Goal: Task Accomplishment & Management: Complete application form

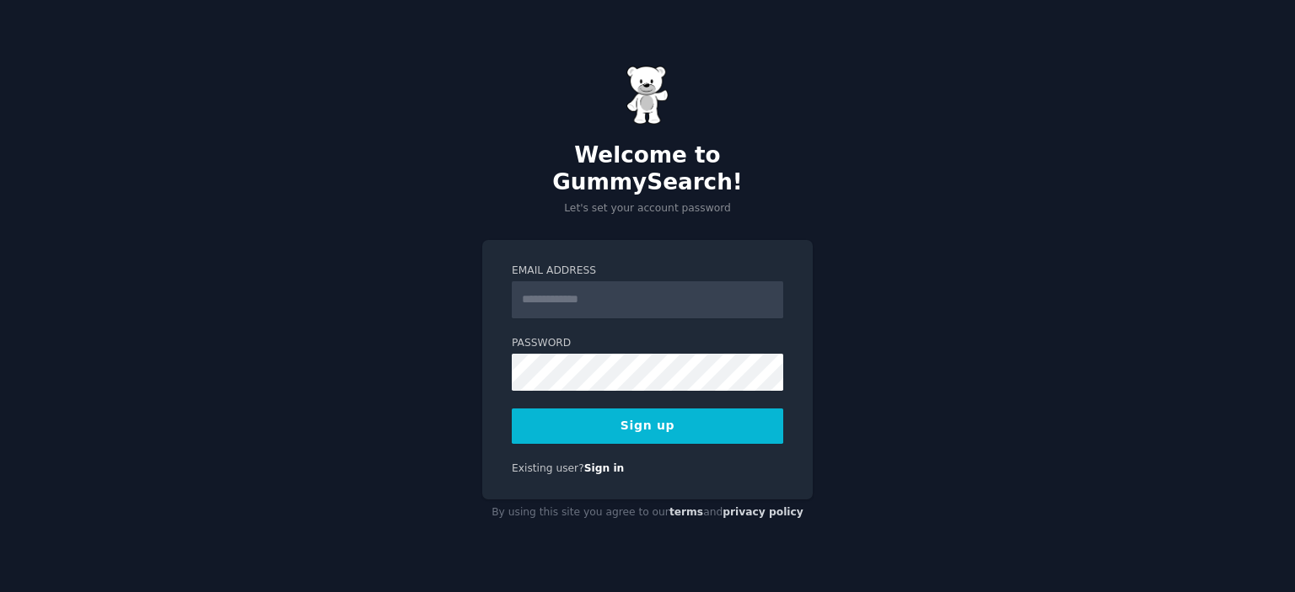
click at [563, 287] on input "Email Address" at bounding box center [647, 299] width 271 height 37
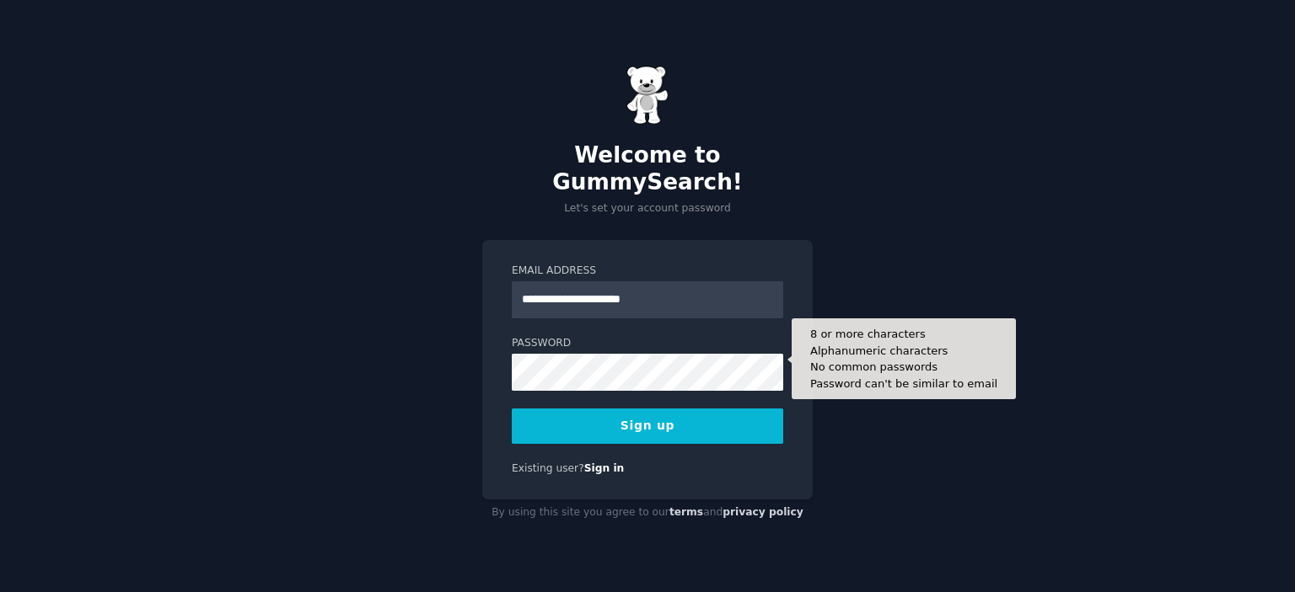
type input "**********"
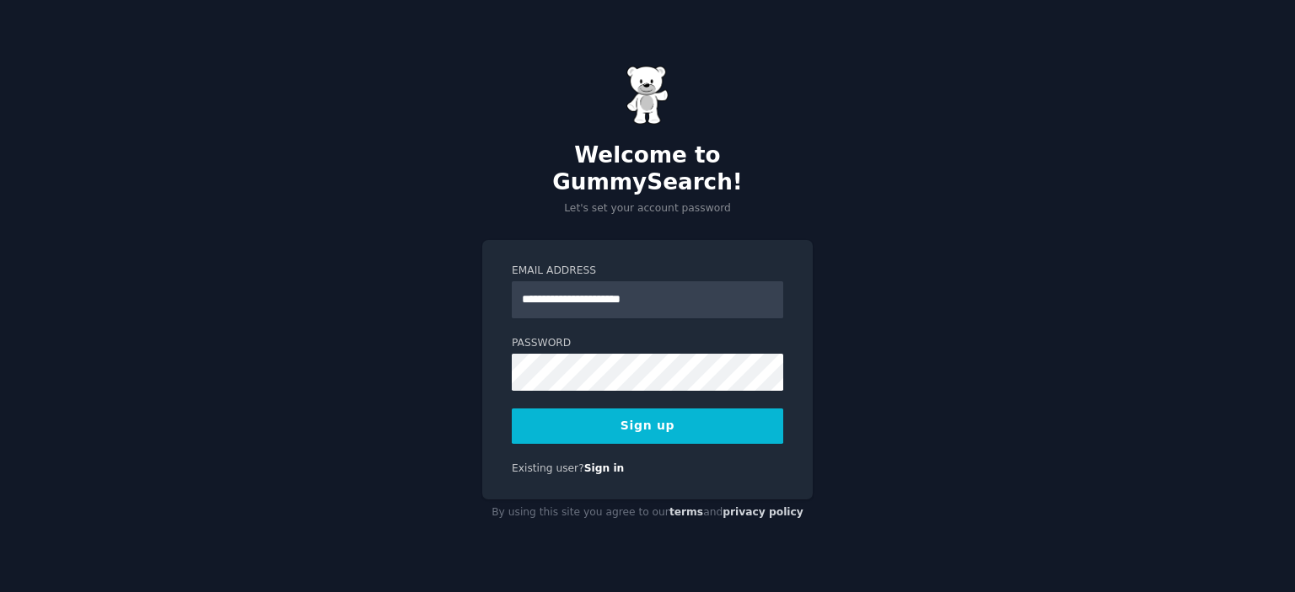
click at [642, 419] on button "Sign up" at bounding box center [647, 426] width 271 height 35
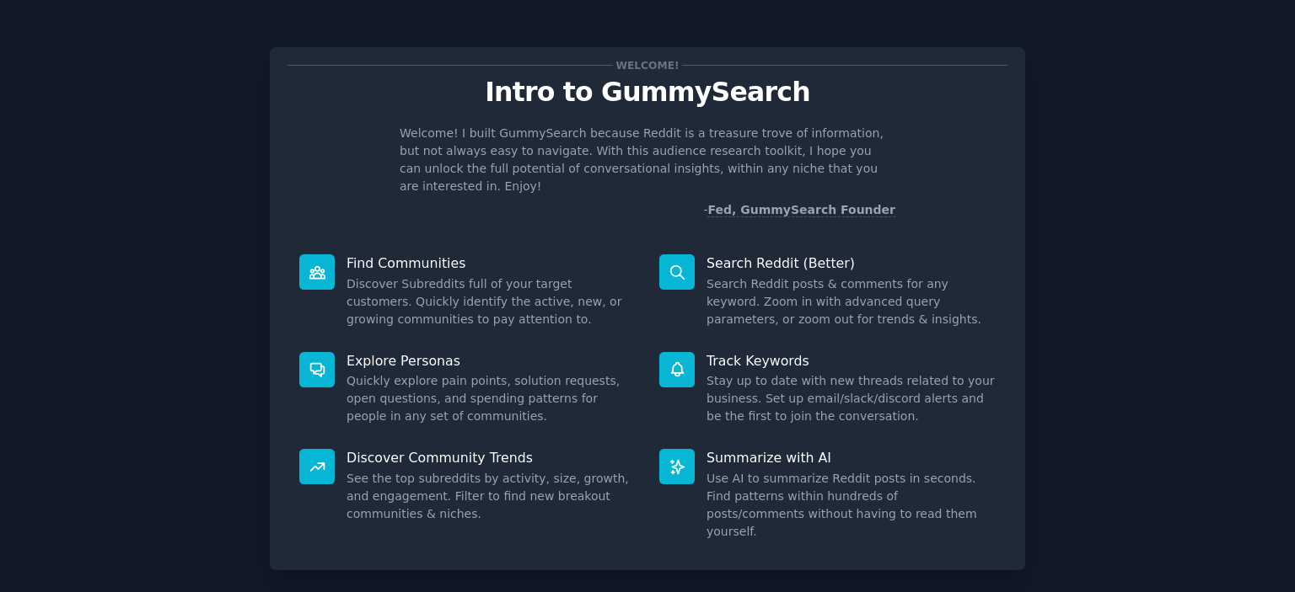
click at [829, 205] on div "Welcome! Intro to GummySearch Welcome! I built GummySearch because Reddit is a …" at bounding box center [647, 308] width 755 height 523
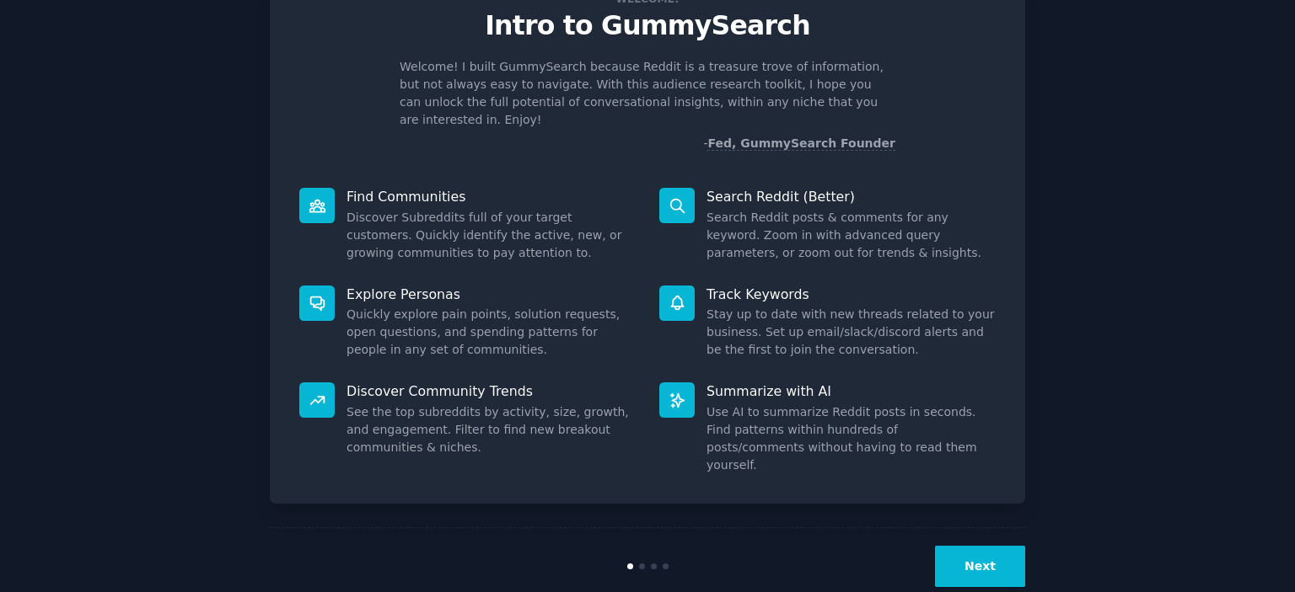
click at [989, 546] on button "Next" at bounding box center [980, 566] width 90 height 41
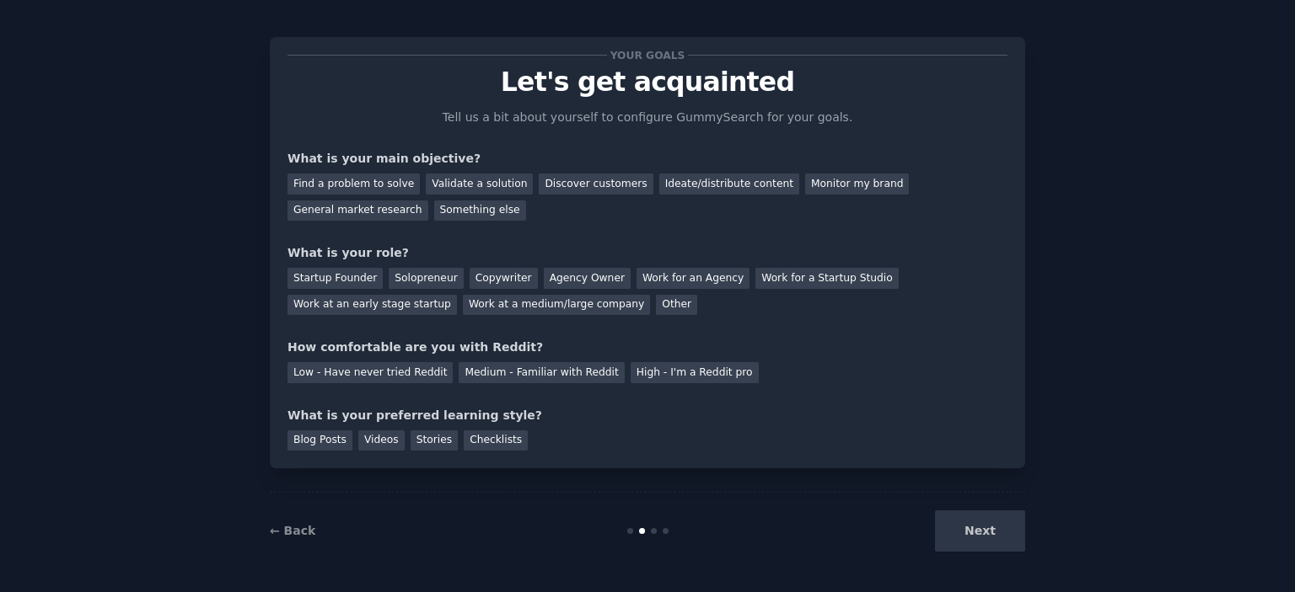
click at [295, 155] on div "What is your main objective?" at bounding box center [647, 159] width 720 height 18
drag, startPoint x: 295, startPoint y: 155, endPoint x: 426, endPoint y: 147, distance: 130.9
click at [426, 147] on div "Your goals Let's get acquainted Tell us a bit about yourself to configure Gummy…" at bounding box center [647, 253] width 720 height 396
click at [434, 207] on div "Something else" at bounding box center [480, 211] width 92 height 21
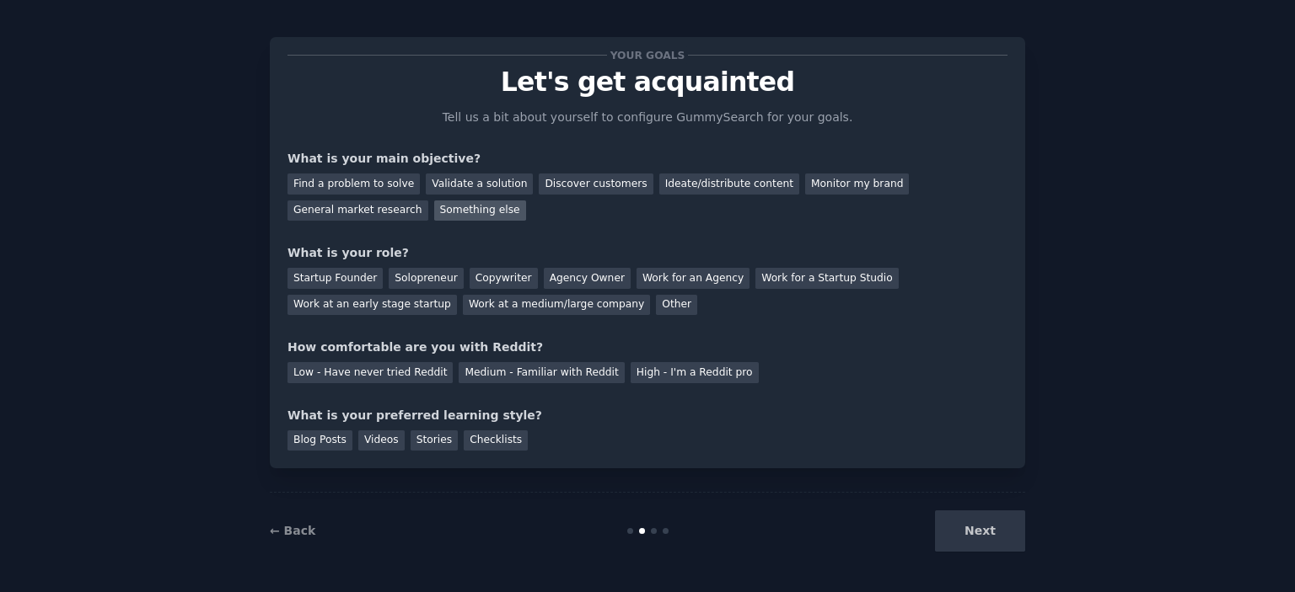
scroll to position [67, 0]
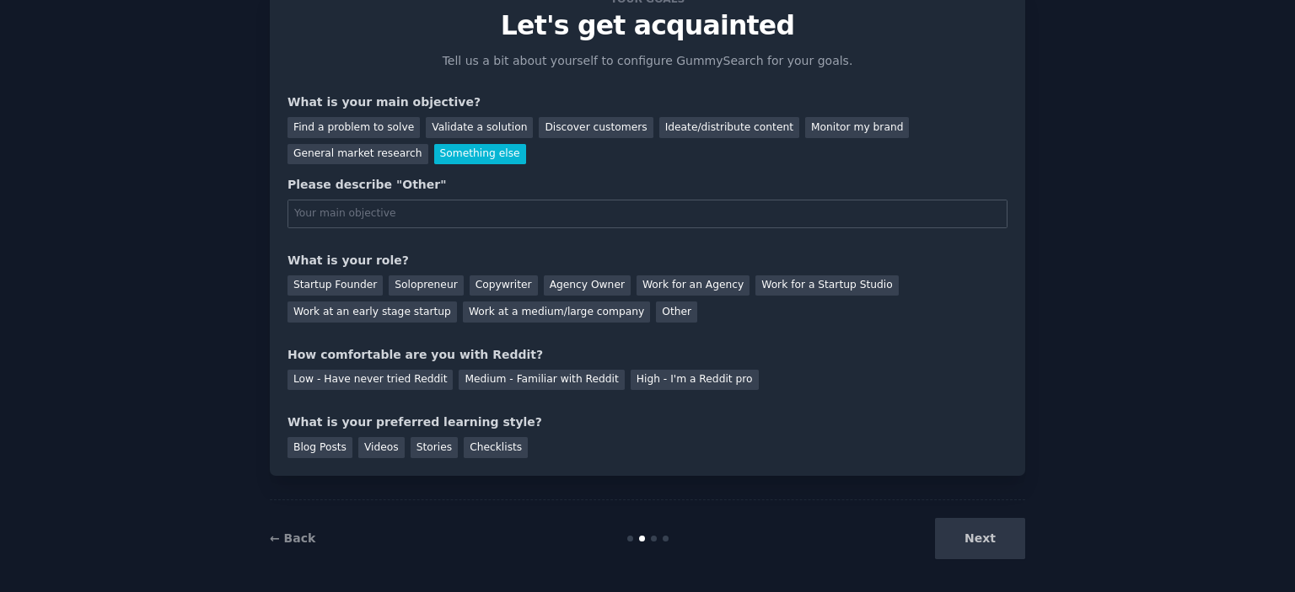
click at [357, 207] on input "text" at bounding box center [647, 214] width 720 height 29
click at [325, 129] on div "Find a problem to solve" at bounding box center [353, 127] width 132 height 21
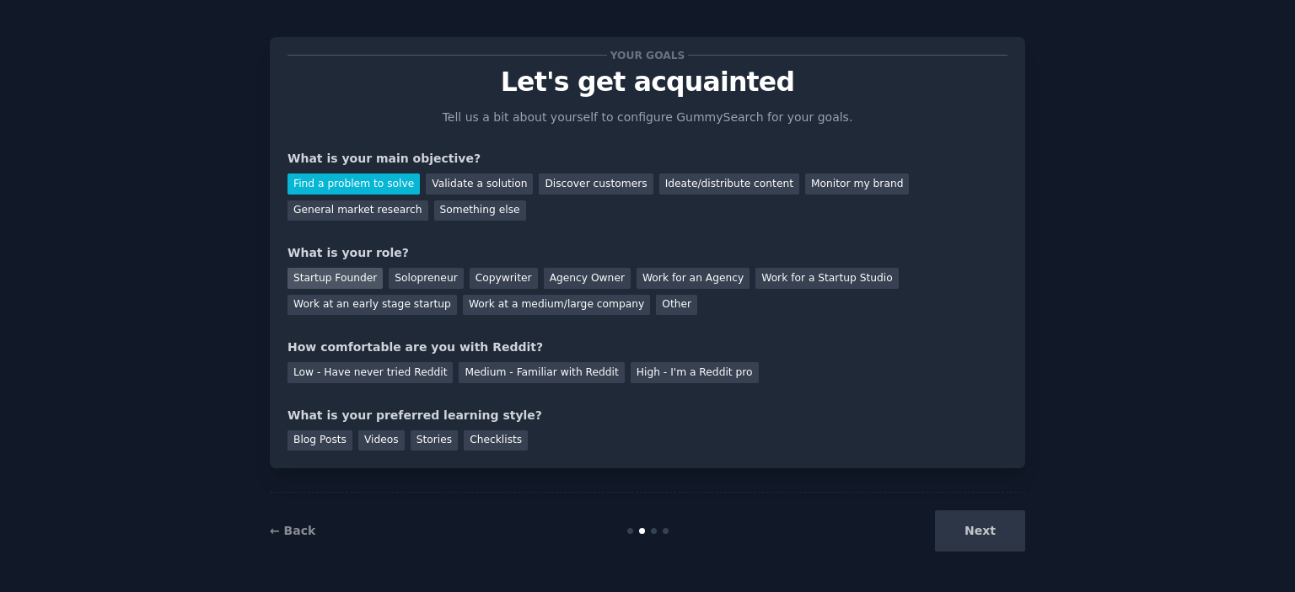
click at [350, 281] on div "Startup Founder" at bounding box center [334, 278] width 95 height 21
click at [656, 299] on div "Other" at bounding box center [676, 305] width 41 height 21
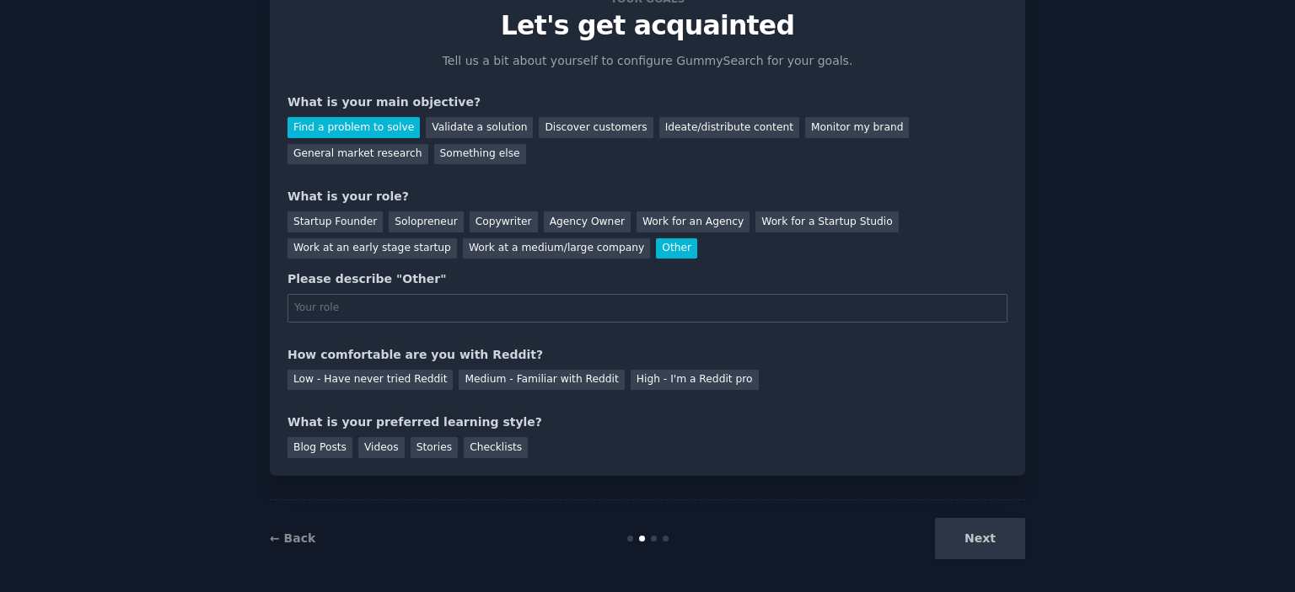
click at [311, 233] on div "Startup Founder Solopreneur Copywriter Agency Owner Work for an Agency Work for…" at bounding box center [647, 232] width 720 height 53
click at [317, 226] on div "Startup Founder" at bounding box center [334, 222] width 95 height 21
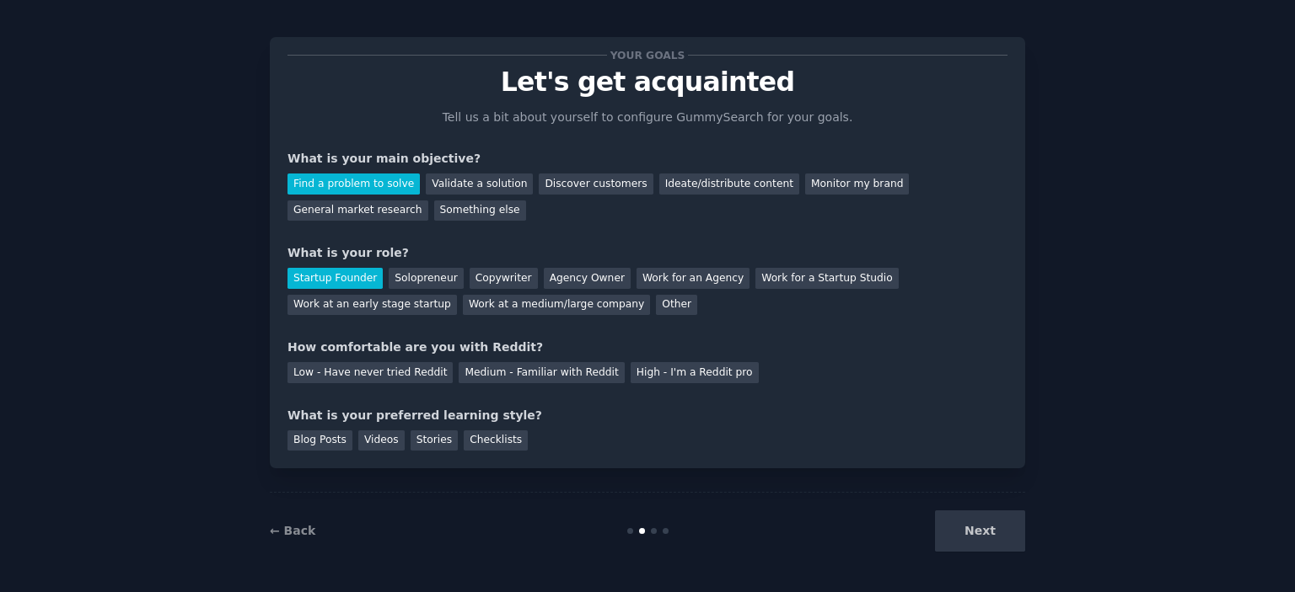
click at [296, 346] on div "How comfortable are you with Reddit?" at bounding box center [647, 348] width 720 height 18
drag, startPoint x: 296, startPoint y: 346, endPoint x: 480, endPoint y: 343, distance: 184.6
click at [480, 343] on div "How comfortable are you with Reddit?" at bounding box center [647, 348] width 720 height 18
click at [485, 363] on div "Medium - Familiar with Reddit" at bounding box center [540, 372] width 165 height 21
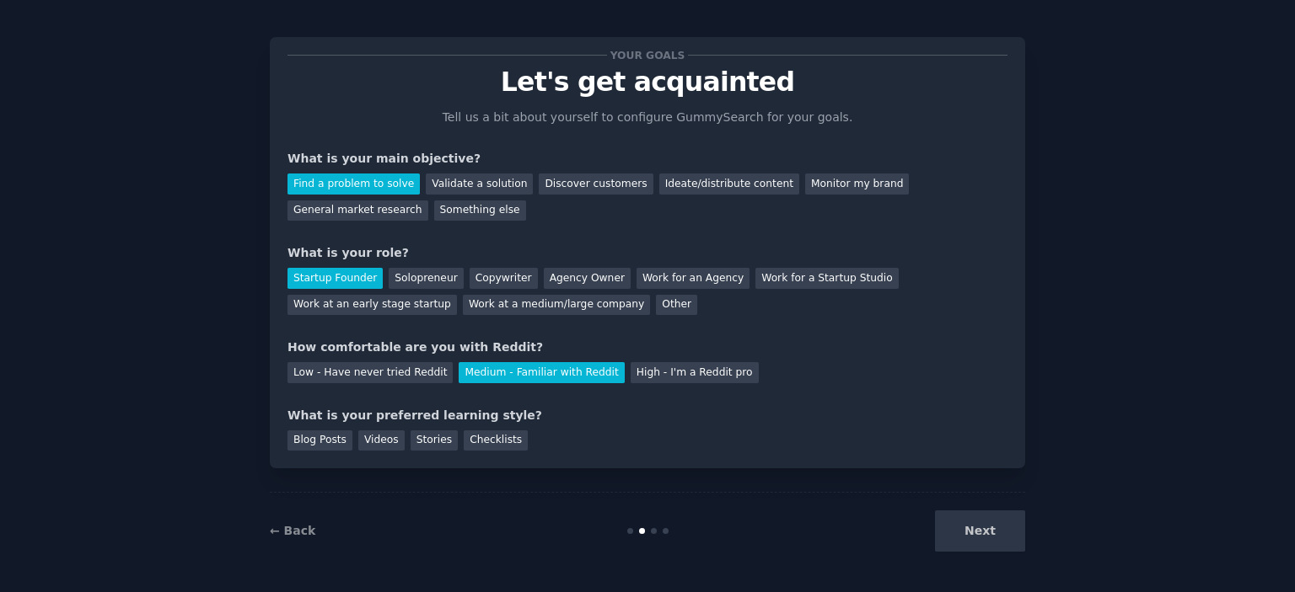
click at [287, 416] on div "What is your preferred learning style?" at bounding box center [647, 416] width 720 height 18
drag, startPoint x: 287, startPoint y: 416, endPoint x: 482, endPoint y: 408, distance: 195.7
click at [482, 408] on div "What is your preferred learning style?" at bounding box center [647, 416] width 720 height 18
click at [321, 437] on div "Blog Posts" at bounding box center [319, 441] width 65 height 21
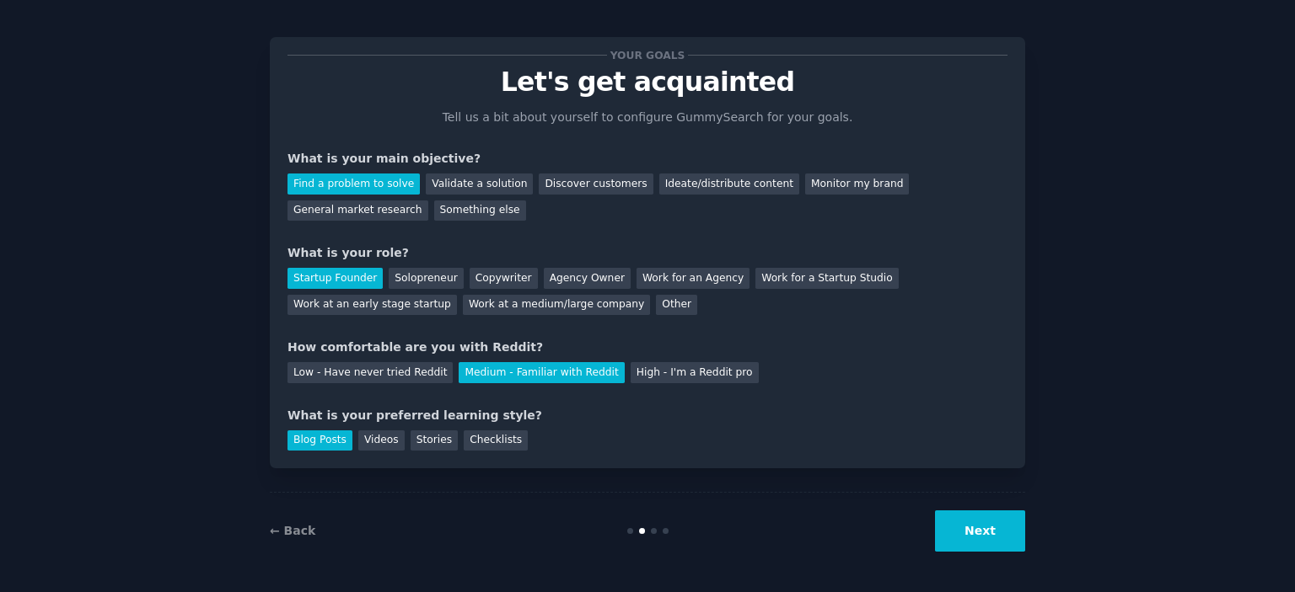
click at [937, 533] on div "Next" at bounding box center [899, 531] width 252 height 41
click at [937, 533] on button "Next" at bounding box center [980, 531] width 90 height 41
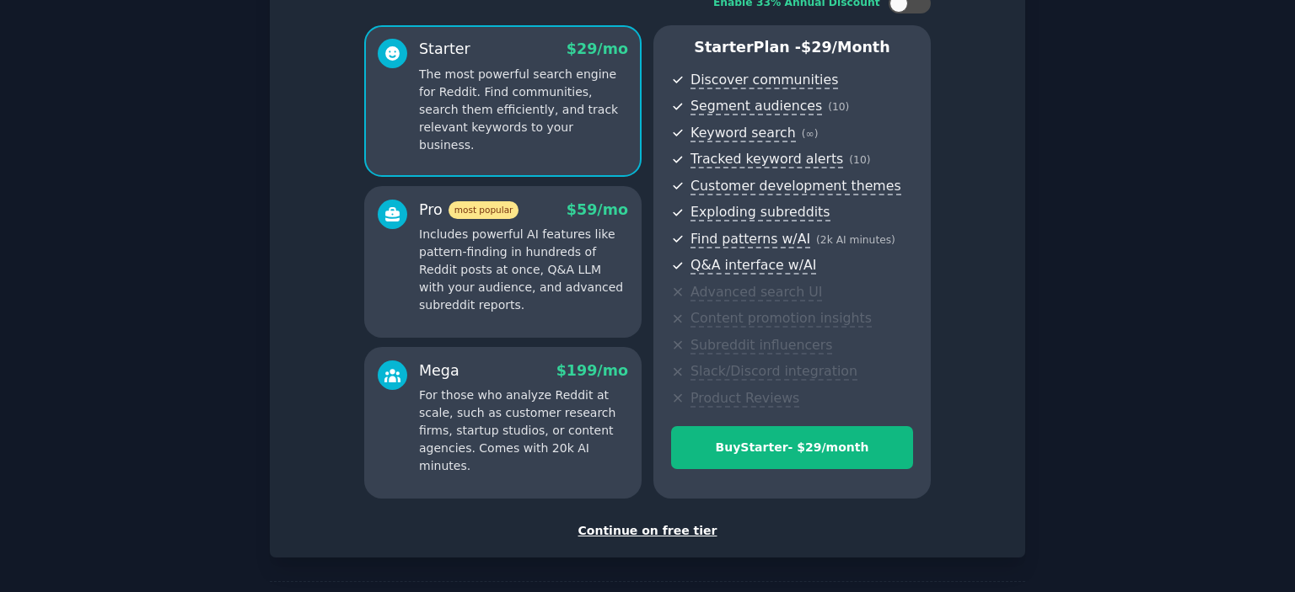
scroll to position [191, 0]
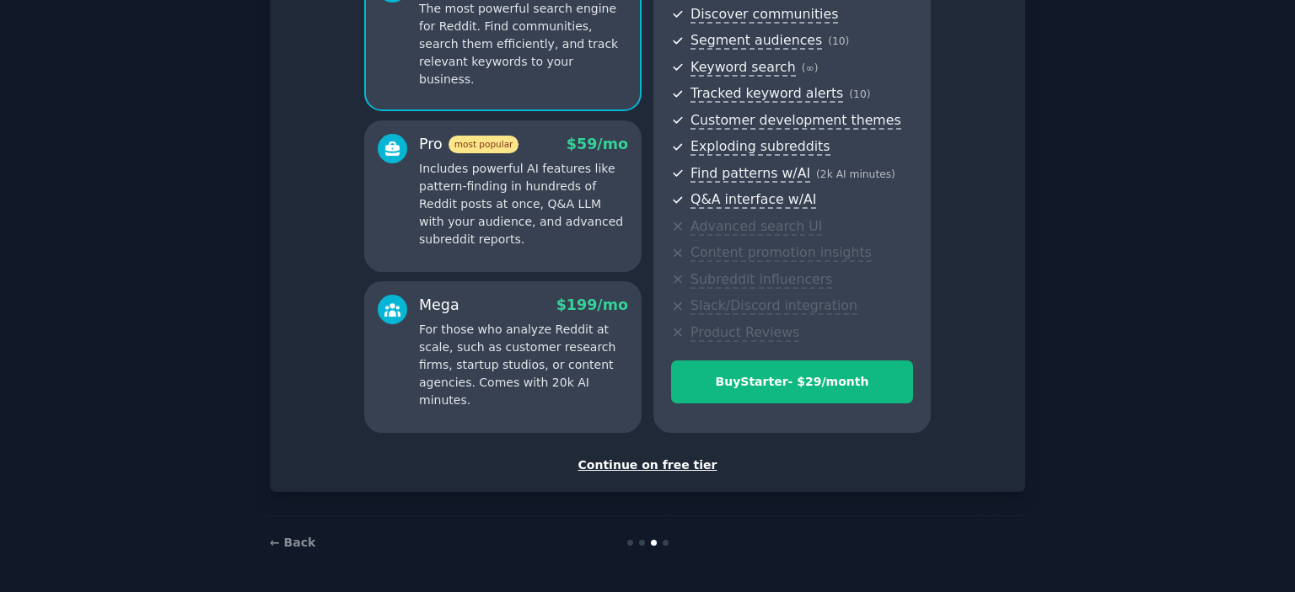
click at [679, 464] on div "Continue on free tier" at bounding box center [647, 466] width 720 height 18
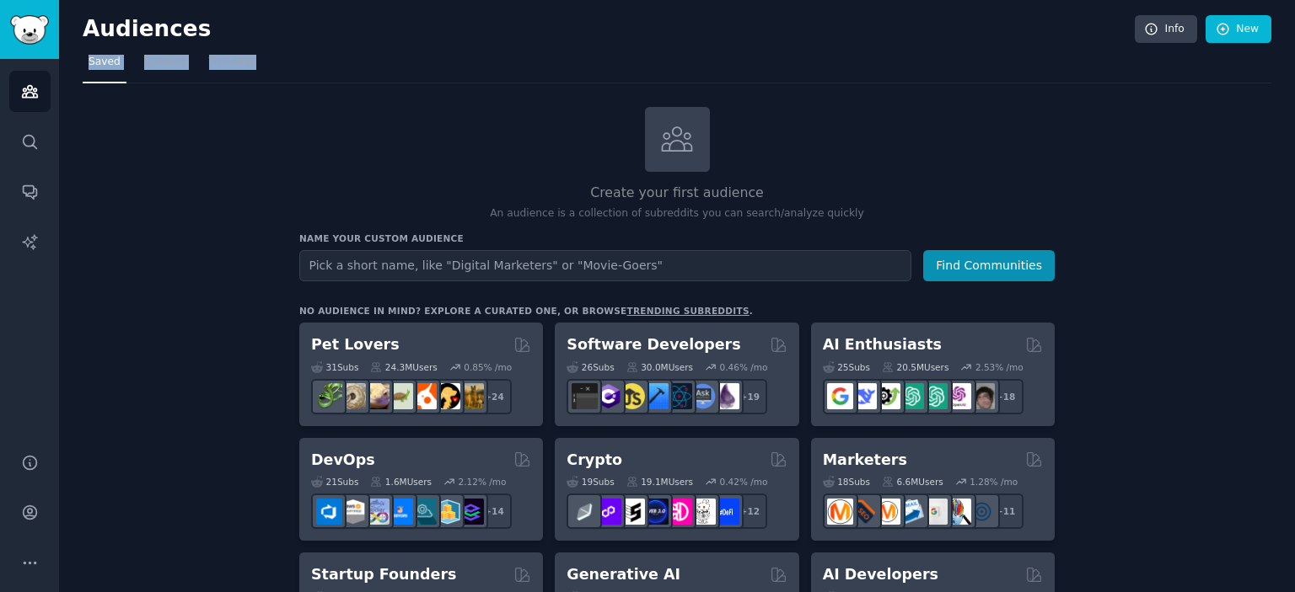
drag, startPoint x: 1294, startPoint y: 44, endPoint x: 1294, endPoint y: 93, distance: 48.9
click at [1294, 93] on main "Audiences Info New Saved Curated Trending Create your first audience An audienc…" at bounding box center [677, 296] width 1236 height 592
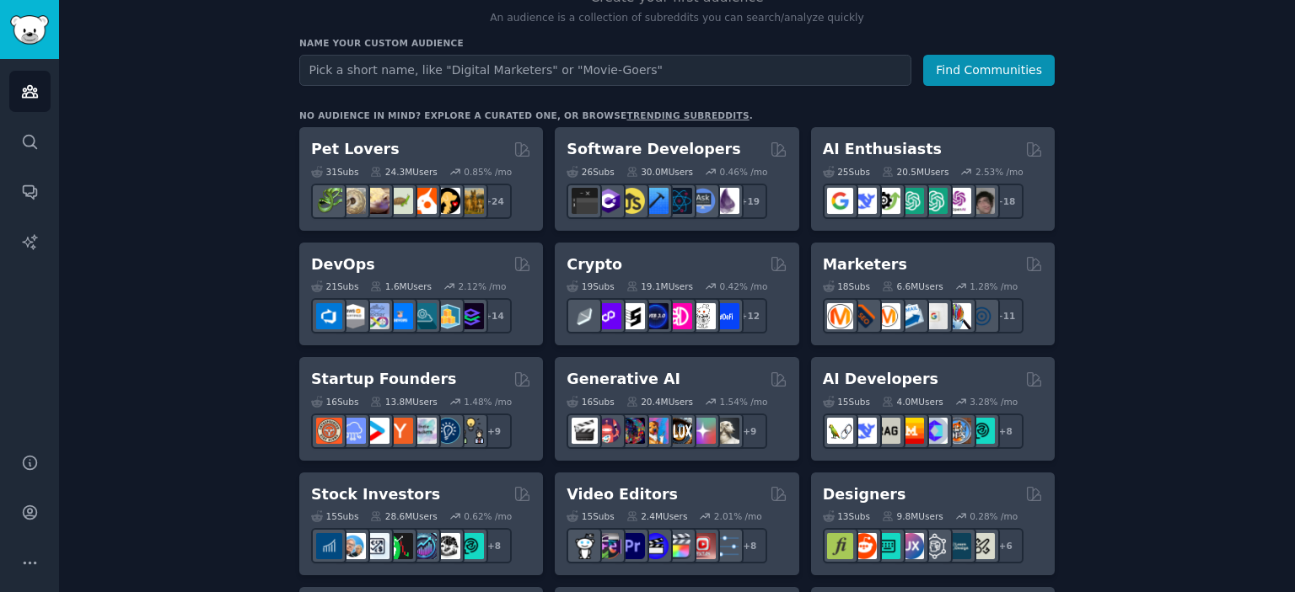
scroll to position [202, 0]
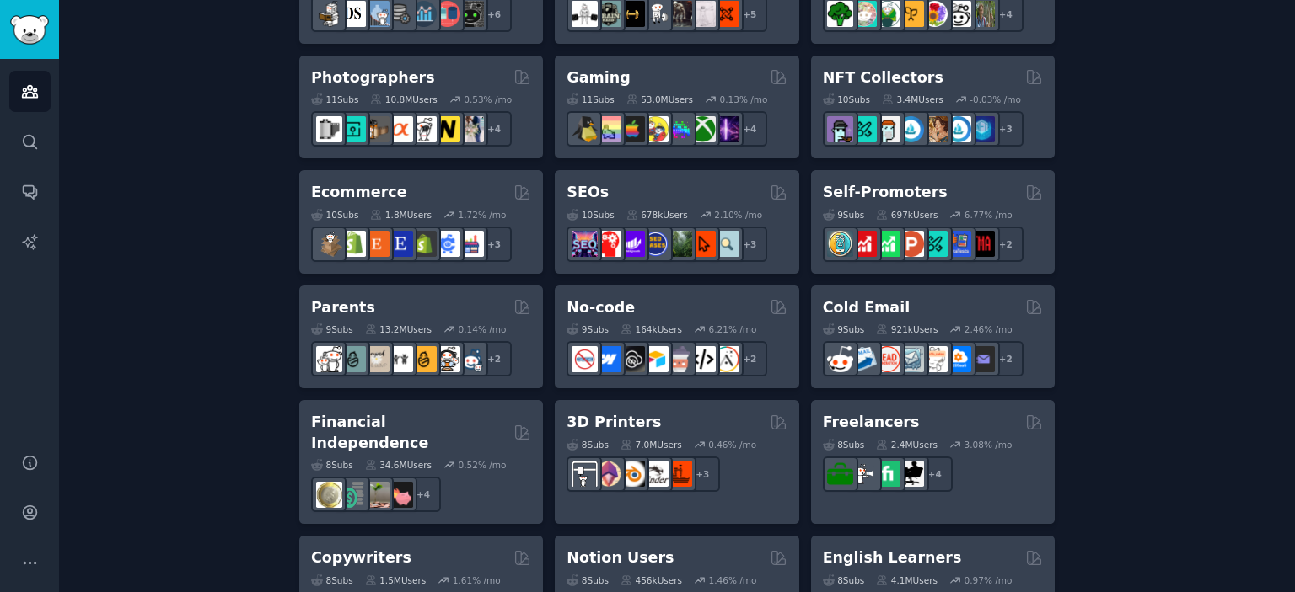
scroll to position [876, 0]
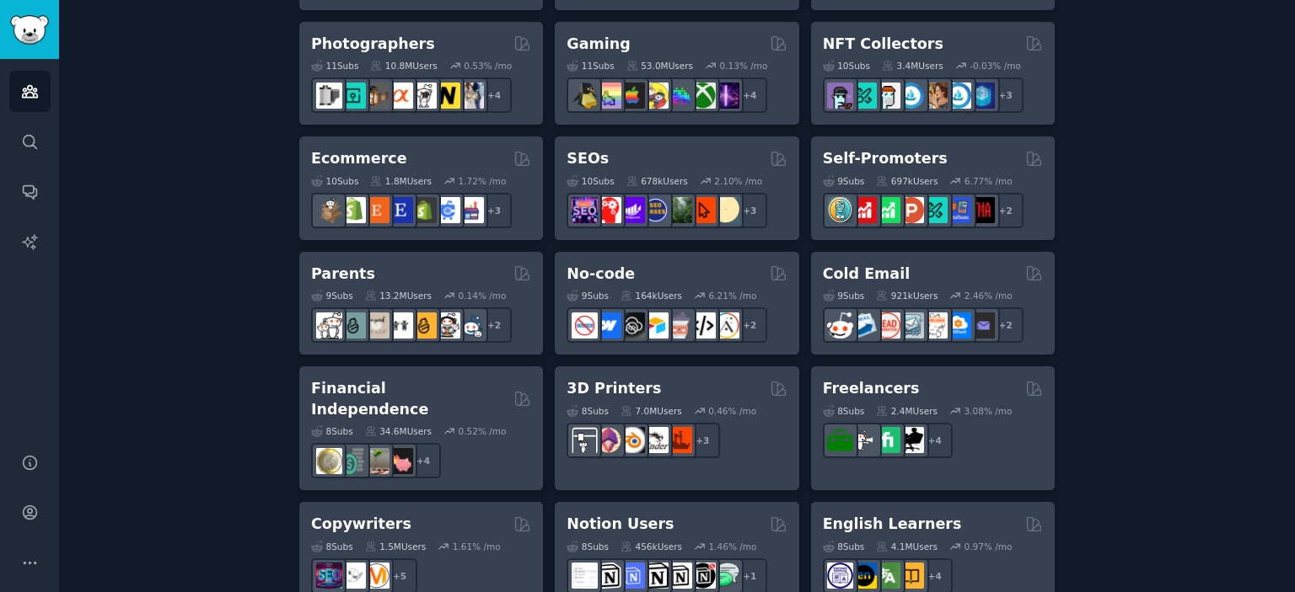
click at [1234, 119] on div "Create your first audience An audience is a collection of subreddits you can se…" at bounding box center [677, 149] width 1188 height 1836
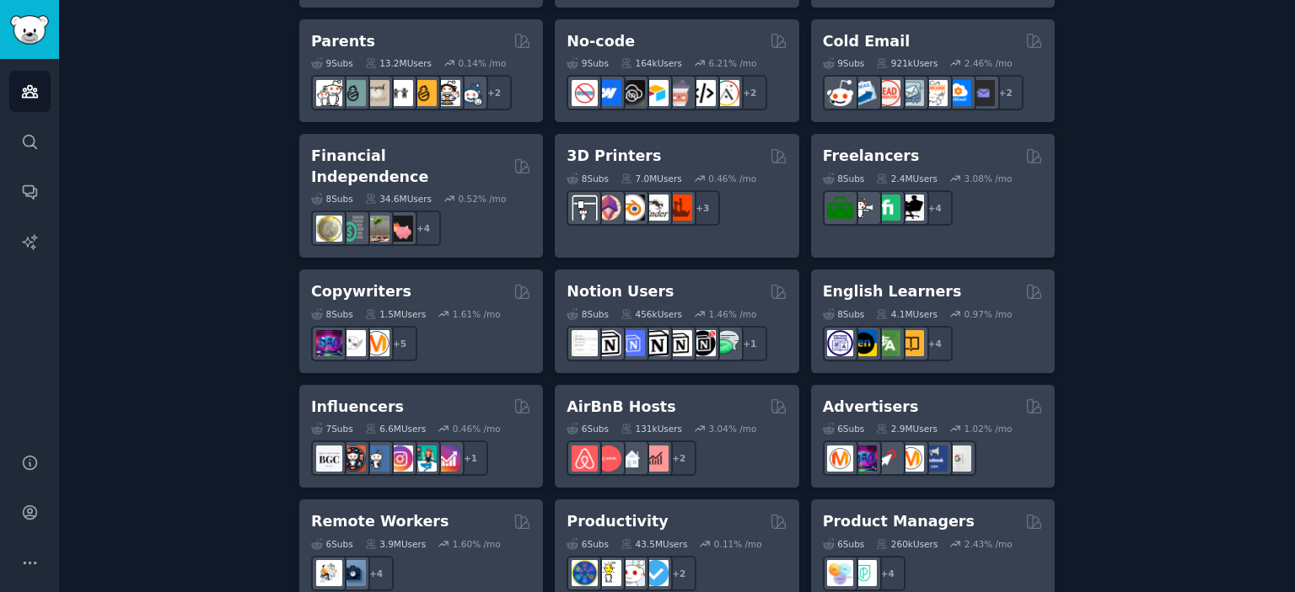
scroll to position [1080, 0]
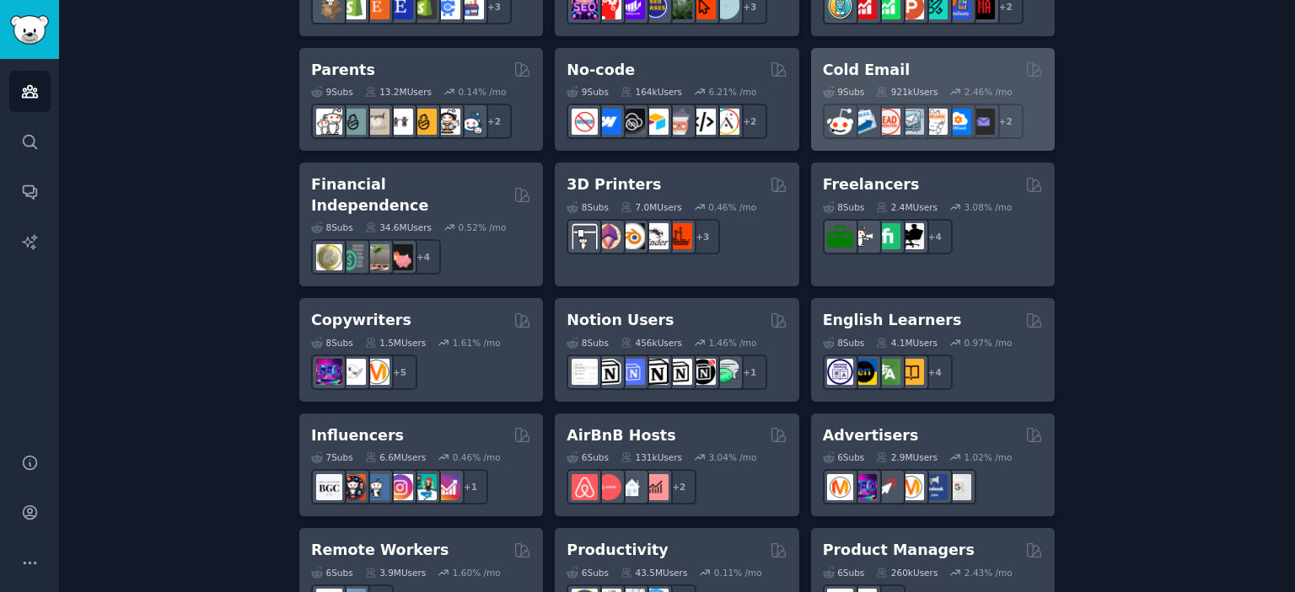
click at [973, 81] on div "9 Sub s 921k Users 2.46 % /mo + 2" at bounding box center [933, 109] width 220 height 59
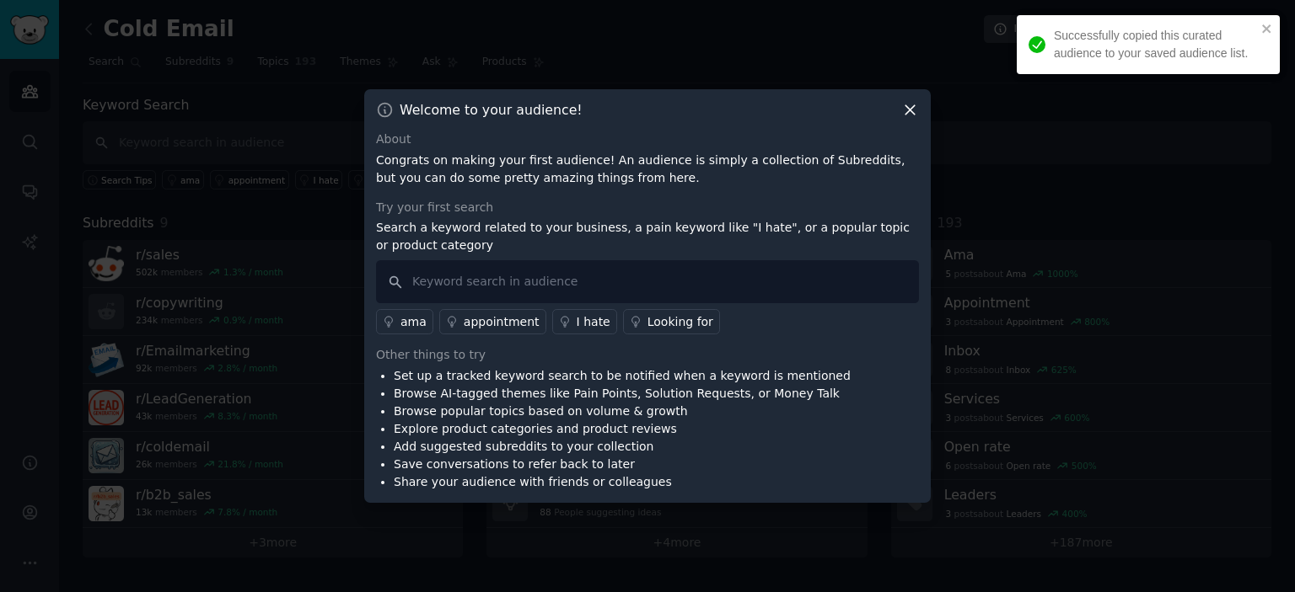
click at [401, 164] on p "Congrats on making your first audience! An audience is simply a collection of S…" at bounding box center [647, 169] width 543 height 35
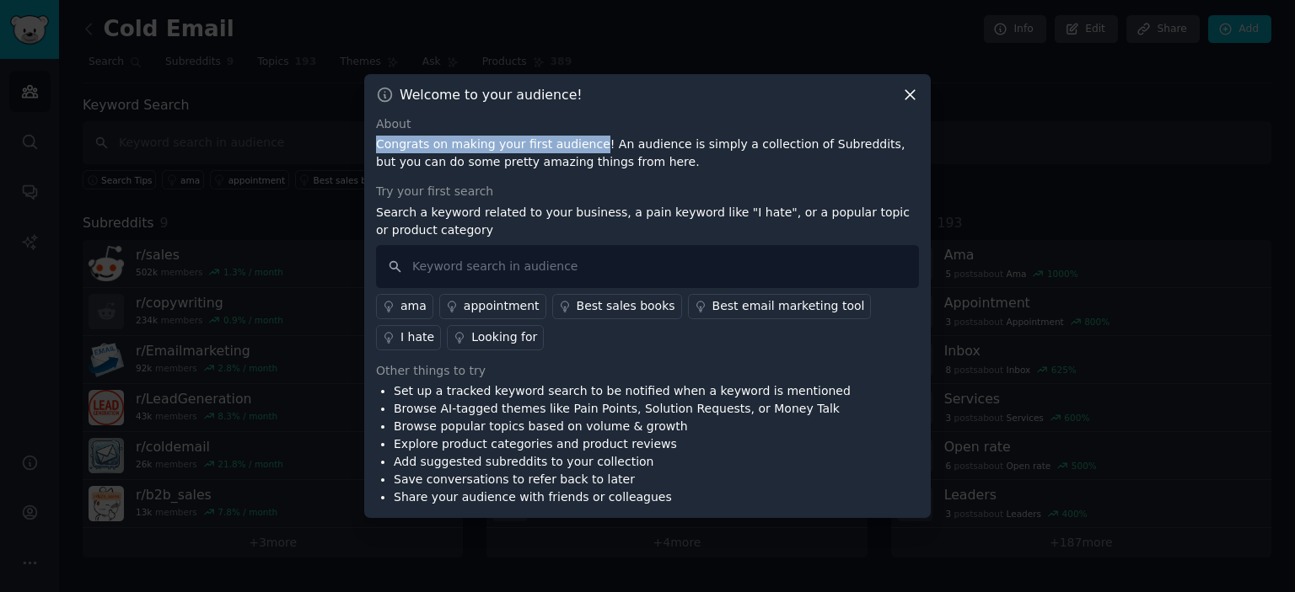
drag, startPoint x: 401, startPoint y: 164, endPoint x: 572, endPoint y: 155, distance: 171.3
click at [572, 155] on p "Congrats on making your first audience! An audience is simply a collection of S…" at bounding box center [647, 153] width 543 height 35
click at [903, 90] on icon at bounding box center [910, 95] width 18 height 18
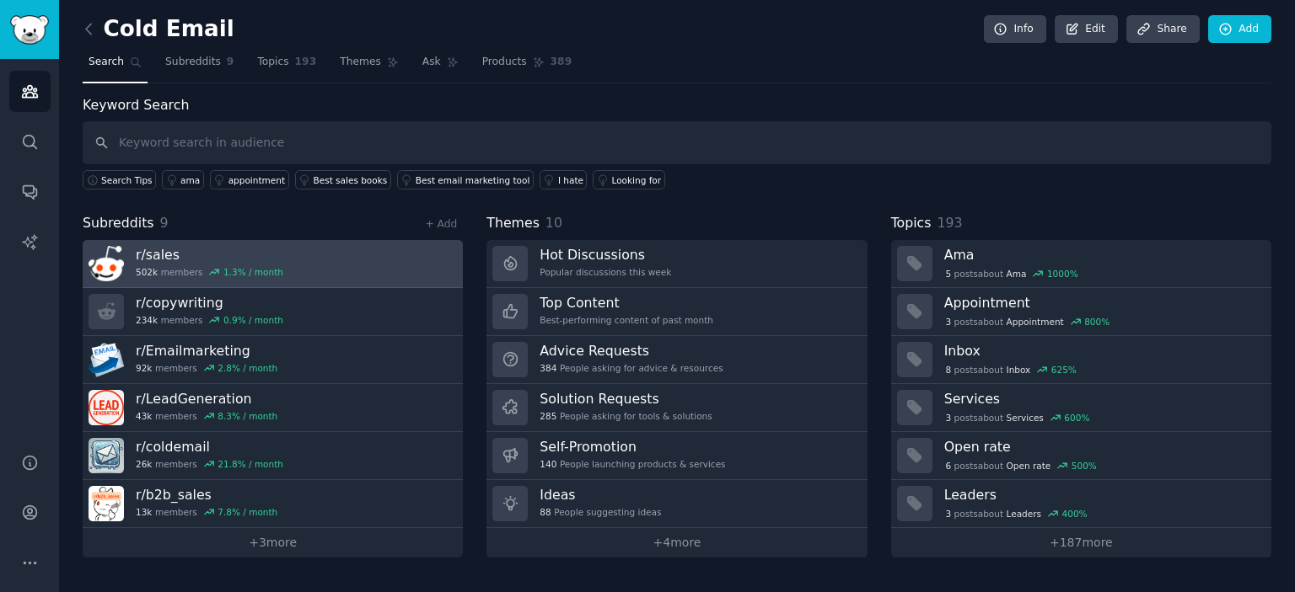
click at [354, 255] on link "r/ sales 502k members 1.3 % / month" at bounding box center [273, 264] width 380 height 48
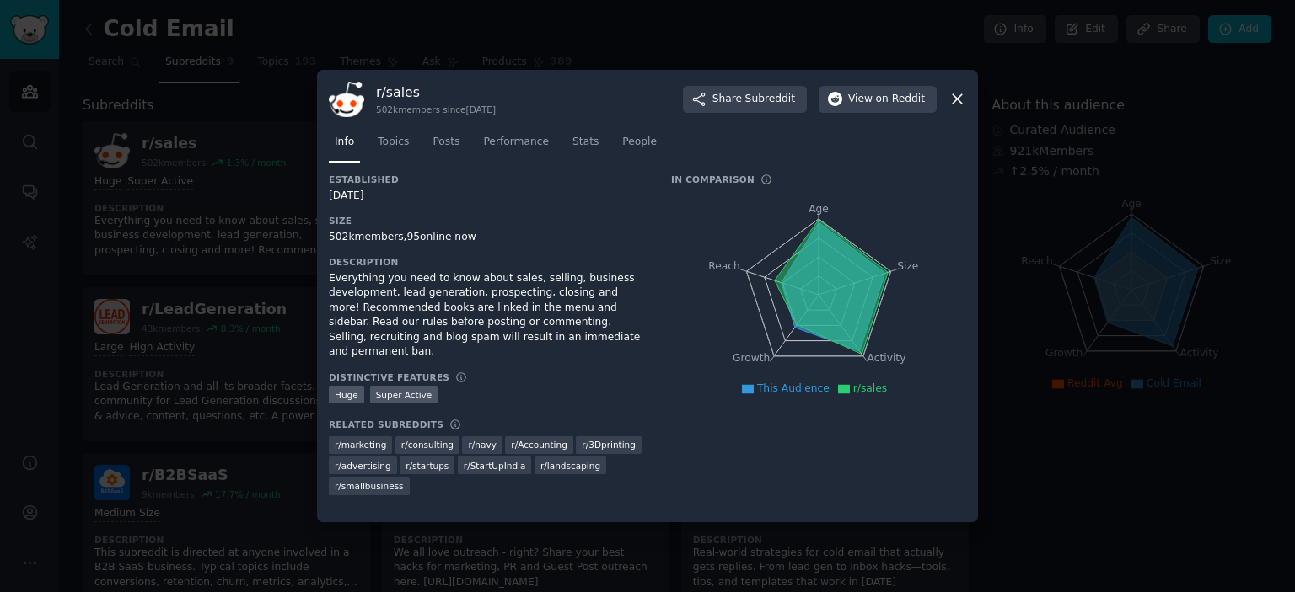
click at [957, 92] on icon at bounding box center [957, 99] width 18 height 18
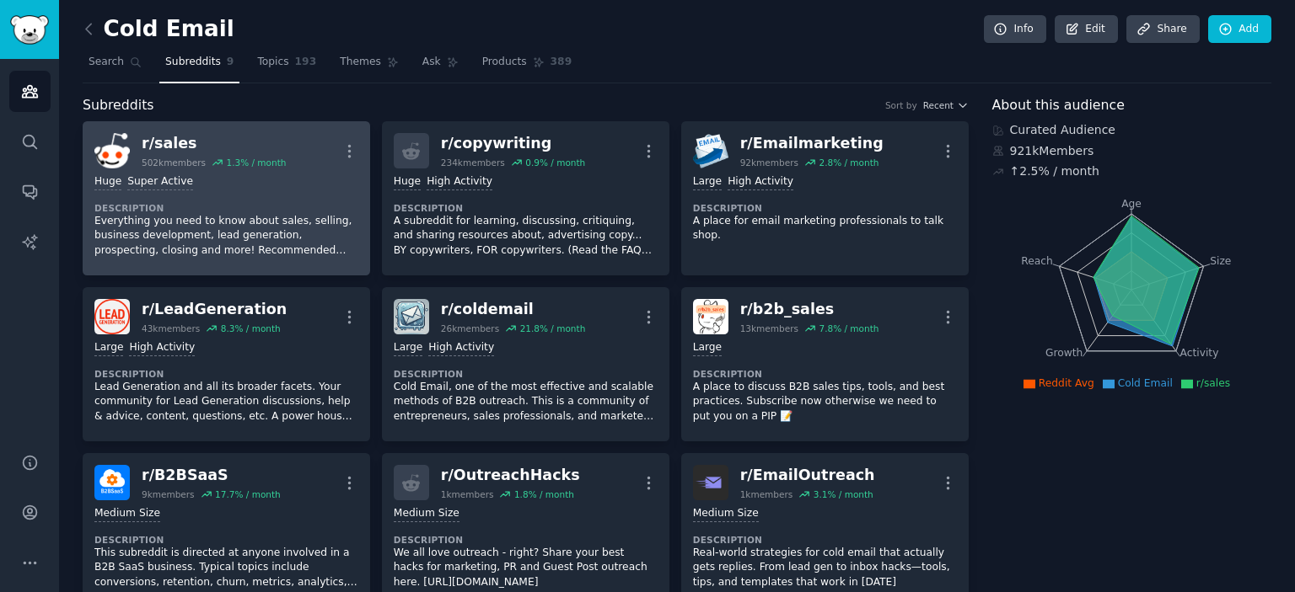
click at [312, 187] on div "Huge Super Active" at bounding box center [226, 182] width 264 height 16
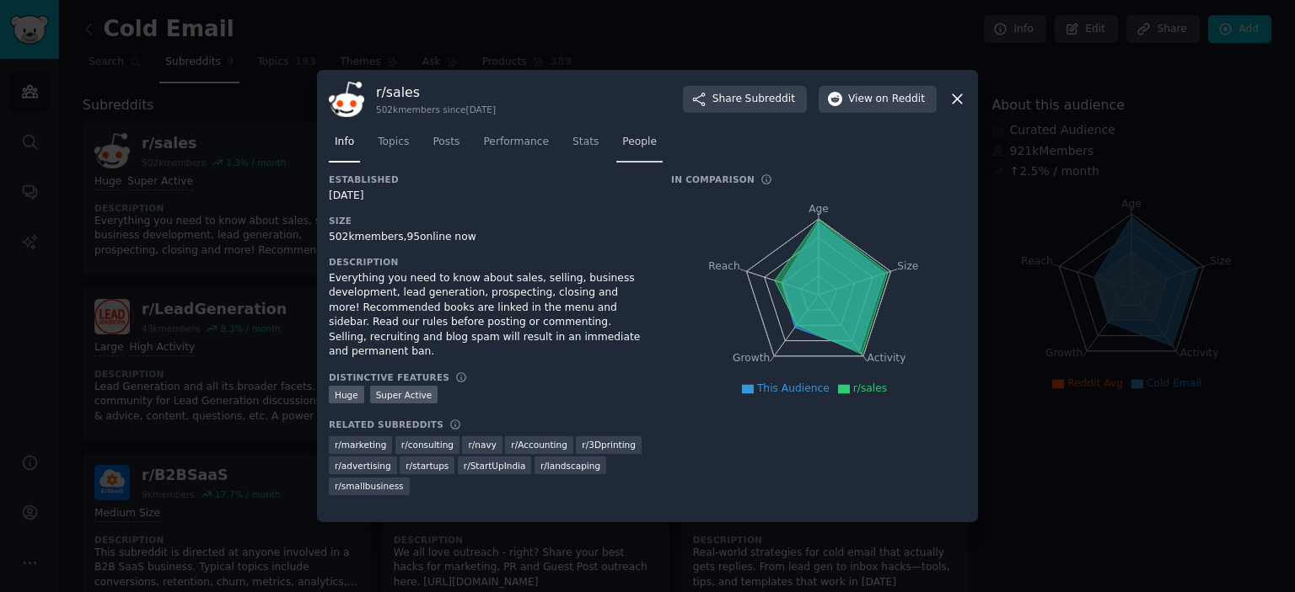
click at [616, 129] on link "People" at bounding box center [639, 146] width 46 height 35
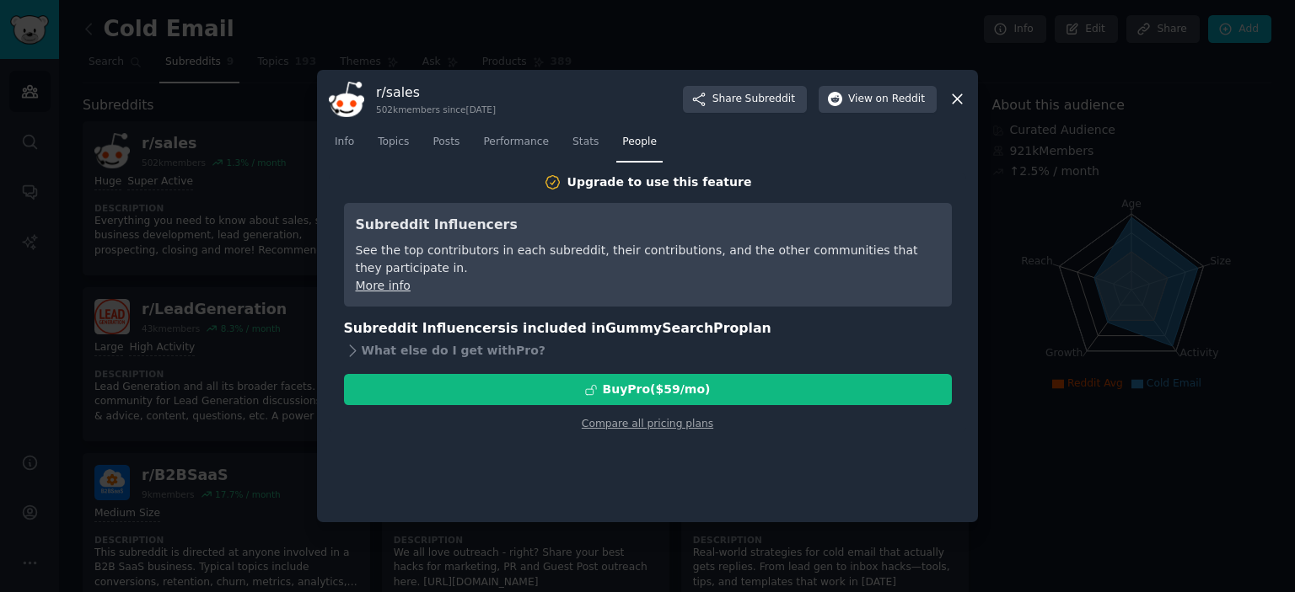
click at [953, 92] on icon at bounding box center [957, 99] width 18 height 18
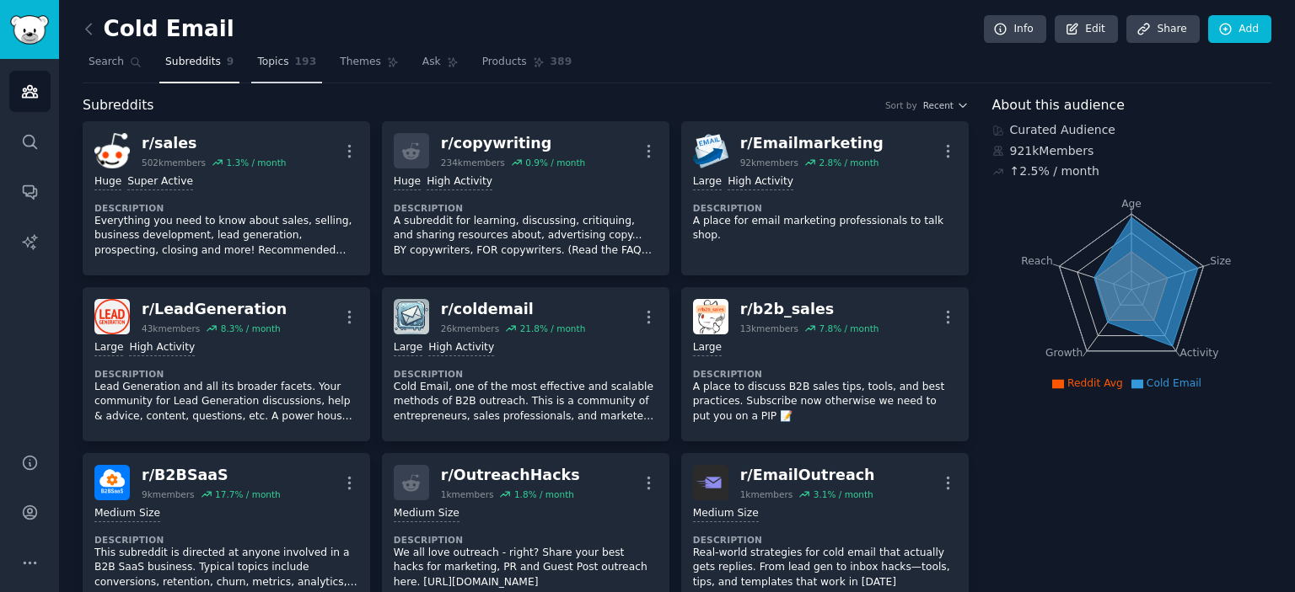
click at [264, 68] on span "Topics" at bounding box center [272, 62] width 31 height 15
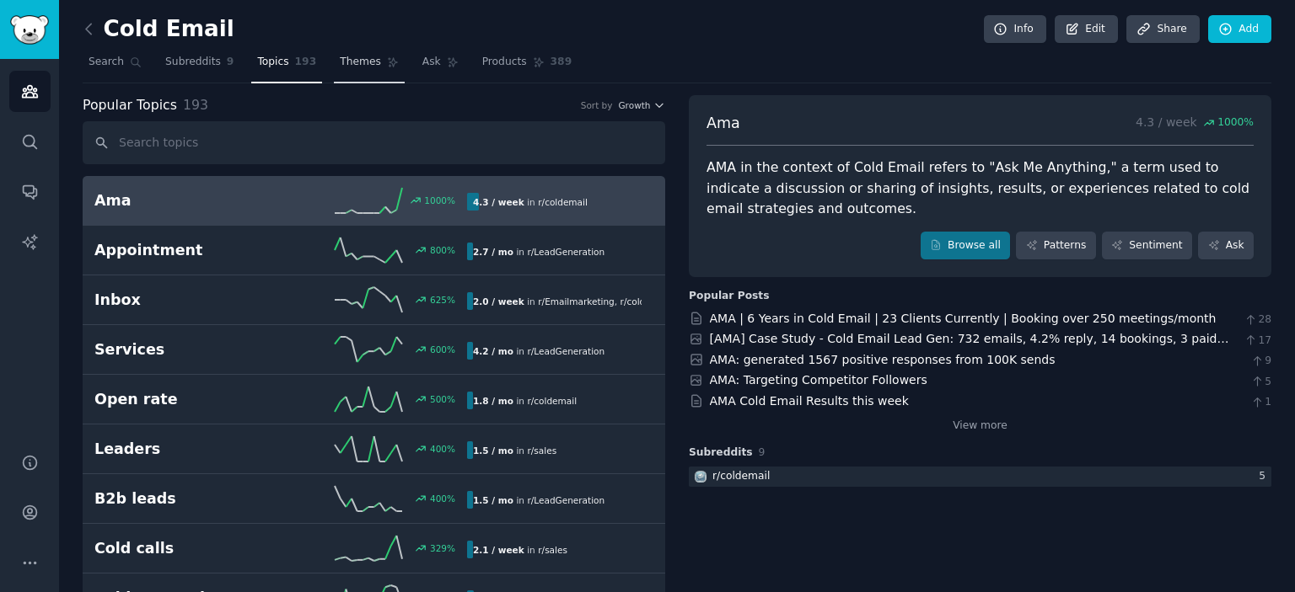
click at [340, 68] on span "Themes" at bounding box center [360, 62] width 41 height 15
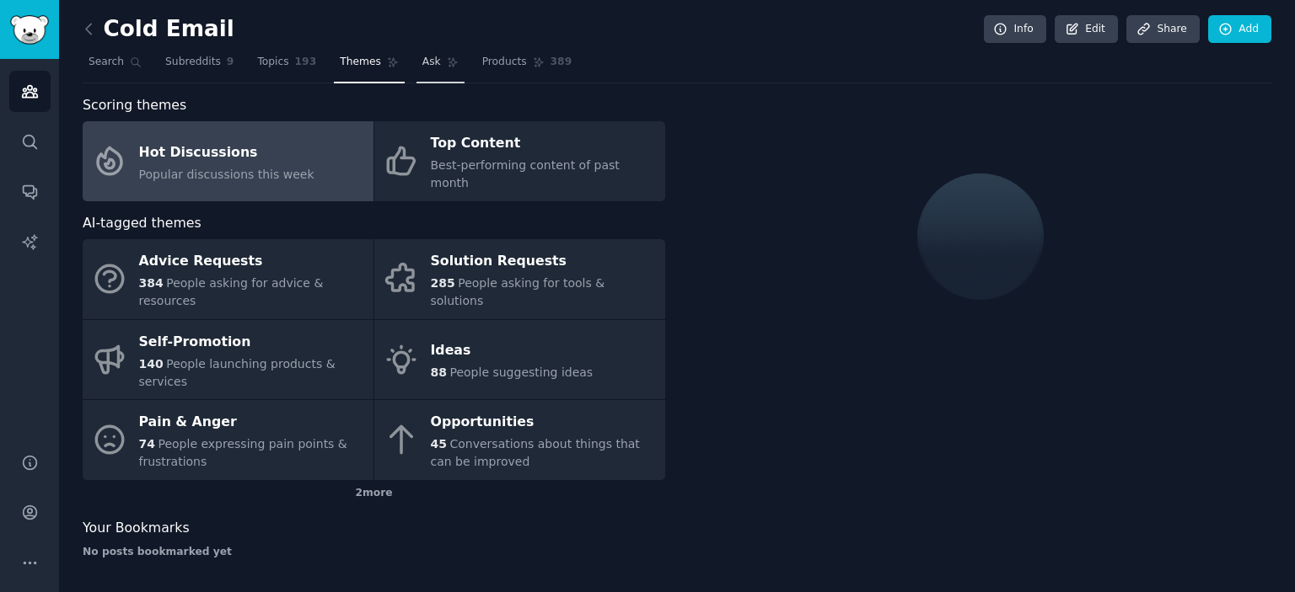
click at [422, 61] on span "Ask" at bounding box center [431, 62] width 19 height 15
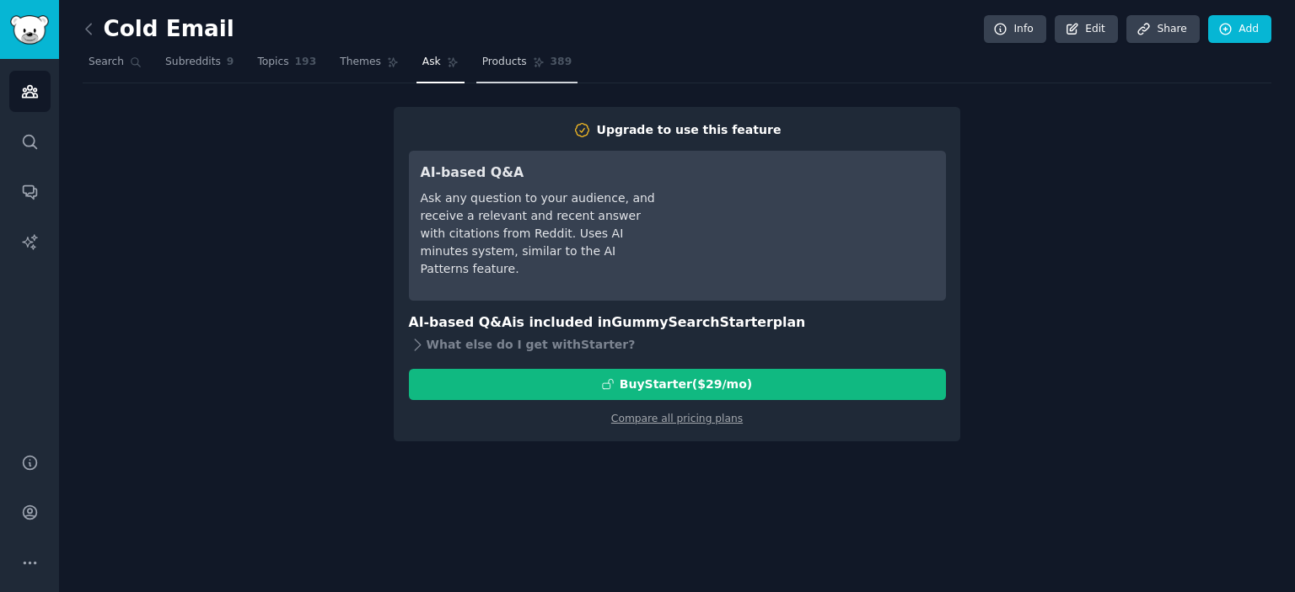
click at [482, 62] on span "Products" at bounding box center [504, 62] width 45 height 15
